Goal: Task Accomplishment & Management: Use online tool/utility

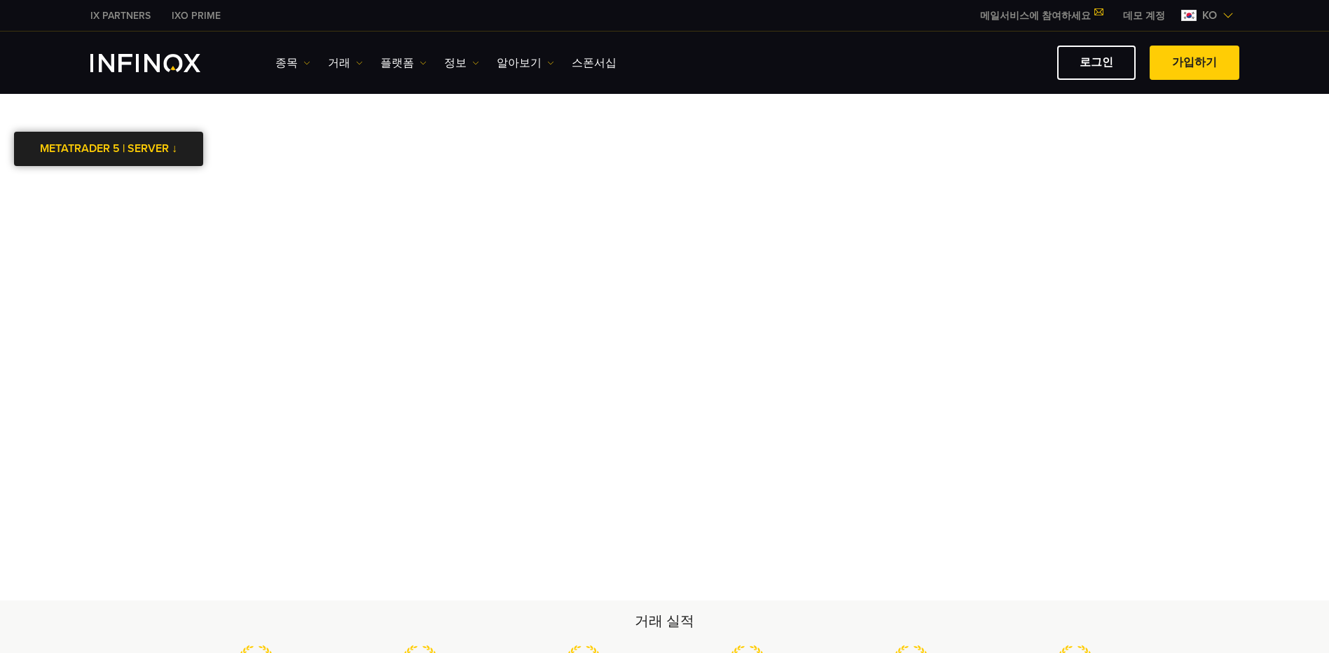
click at [124, 157] on link "METATRADER 5 | SERVER ↓" at bounding box center [108, 149] width 189 height 34
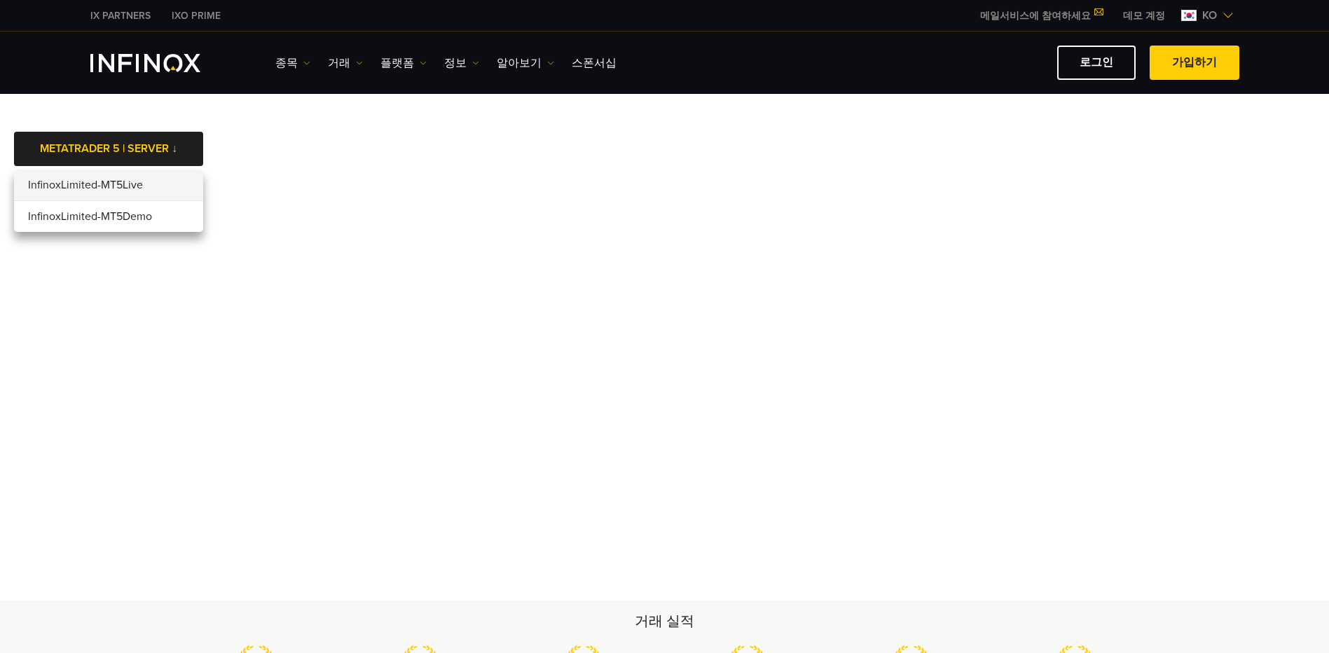
click at [132, 188] on li "InfinoxLimited-MT5Live" at bounding box center [108, 186] width 189 height 32
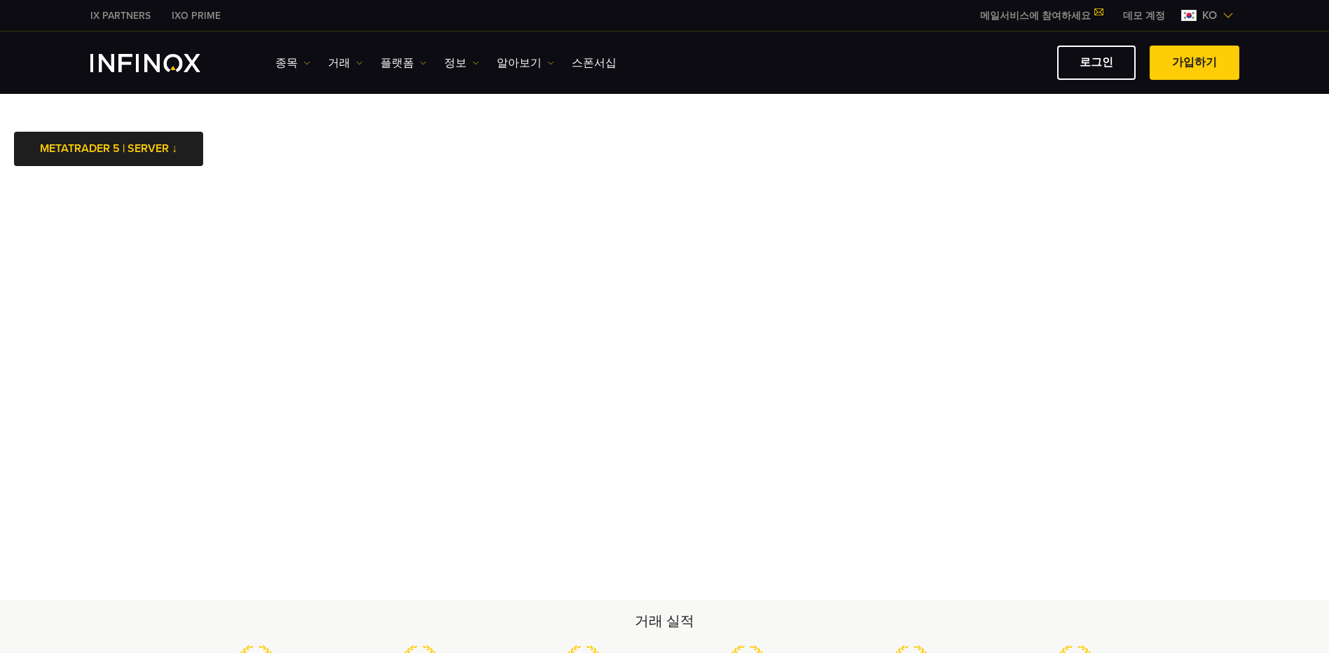
click at [261, 155] on body "IX PARTNERS IXO PRIME 메일서비스에 참여하세요 IX Daily와 투자 기회를 놓치지마세요! 지금 참여하세요! 조건 및 약관 을…" at bounding box center [664, 602] width 1329 height 1204
drag, startPoint x: 326, startPoint y: 181, endPoint x: 1102, endPoint y: 619, distance: 891.5
click at [1102, 619] on h2 "거래 실적" at bounding box center [664, 622] width 981 height 20
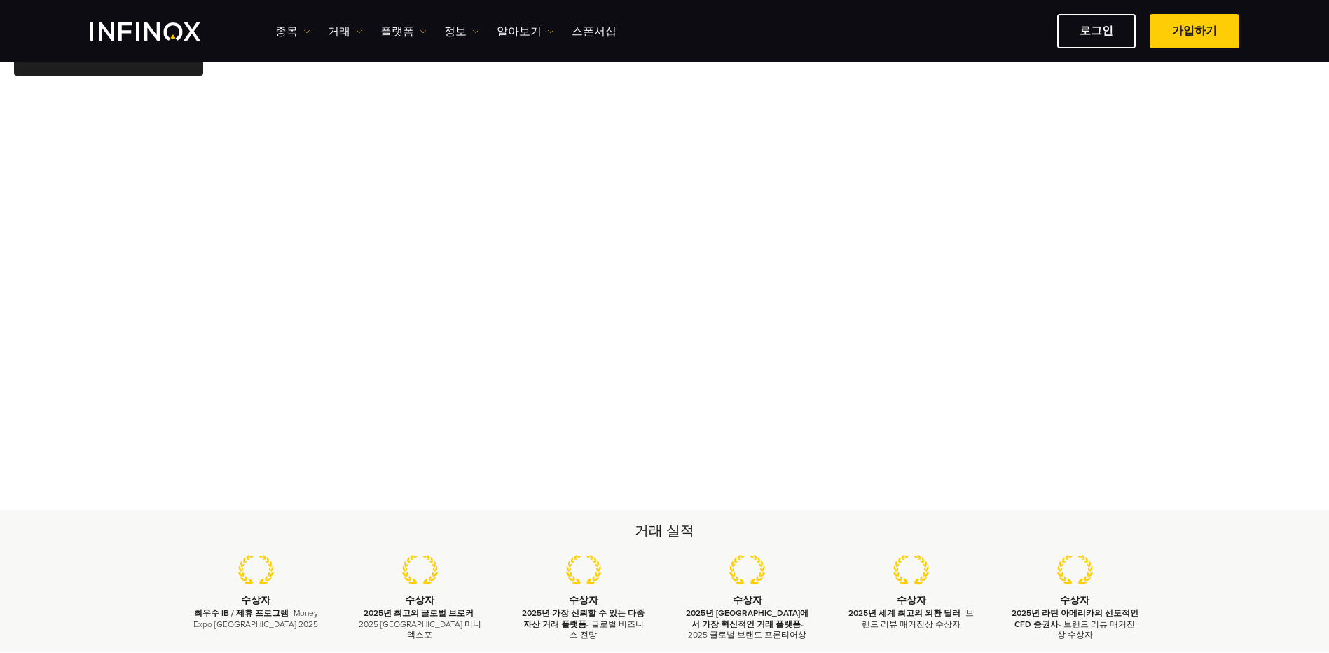
scroll to position [38, 0]
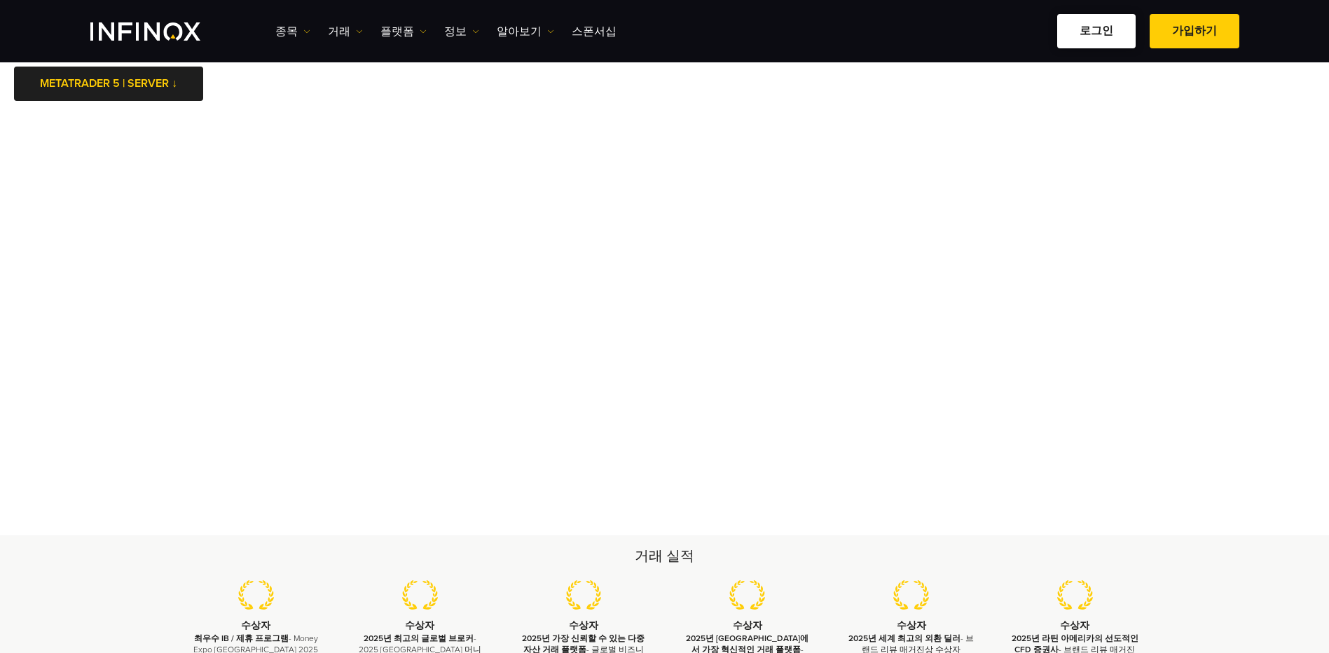
click at [1104, 37] on link "로그인" at bounding box center [1096, 31] width 78 height 34
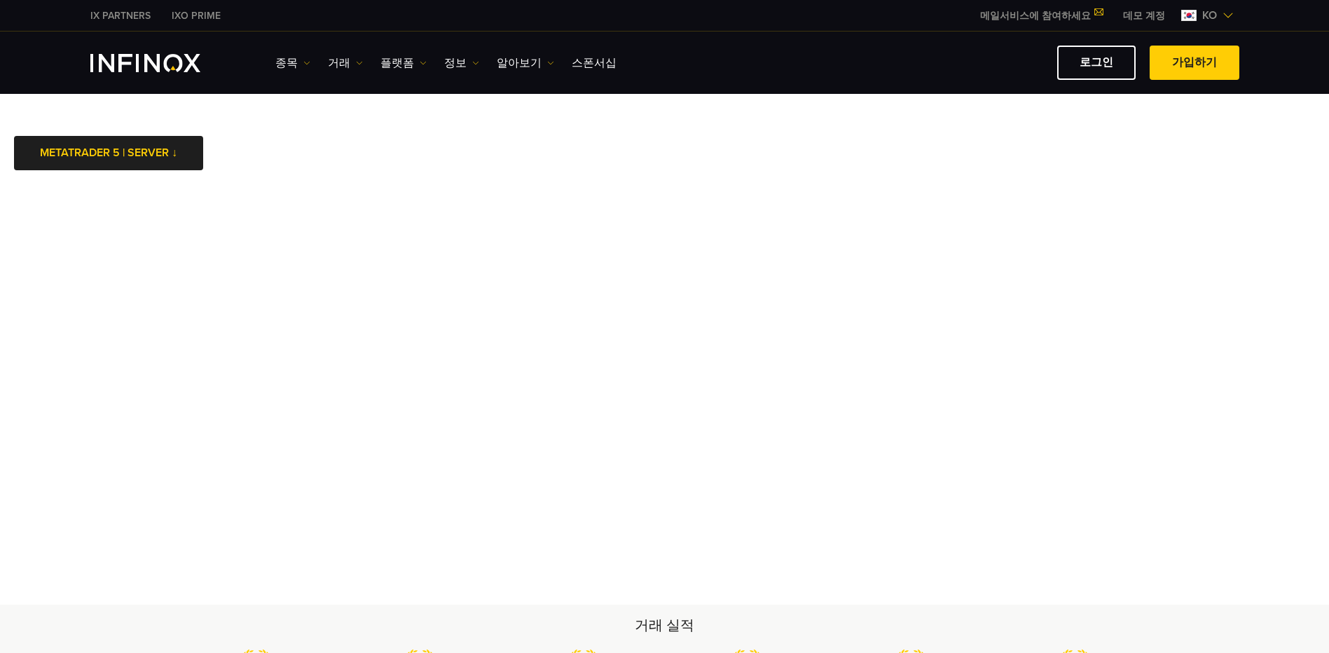
click at [829, 157] on body "IX PARTNERS IXO PRIME 메일서비스에 참여하세요 IX Daily와 투자 기회를 놓치지마세요! 지금 참여하세요! 조건 및 약관 을…" at bounding box center [664, 605] width 1329 height 1211
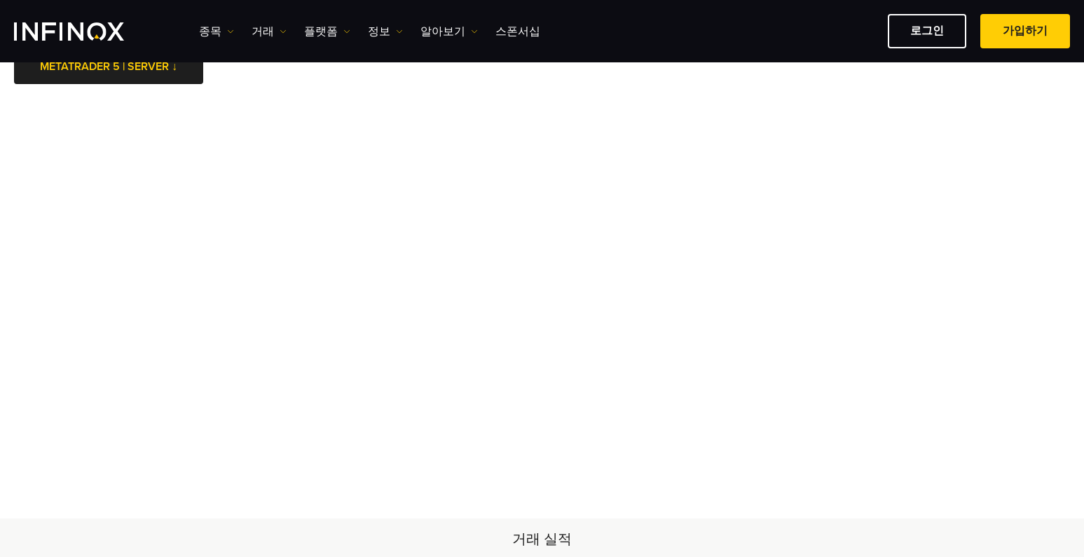
scroll to position [68, 0]
